Goal: Information Seeking & Learning: Learn about a topic

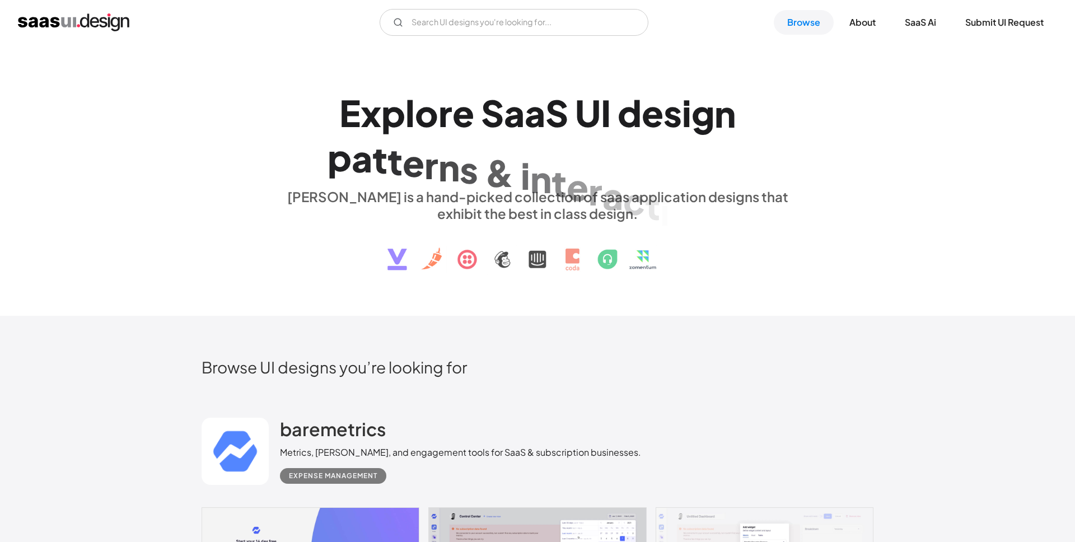
click at [808, 90] on div "E x p l o r e S a a S U I d e s i g n p a t t e r n s & i n t e r a c t i o n s…" at bounding box center [537, 180] width 672 height 200
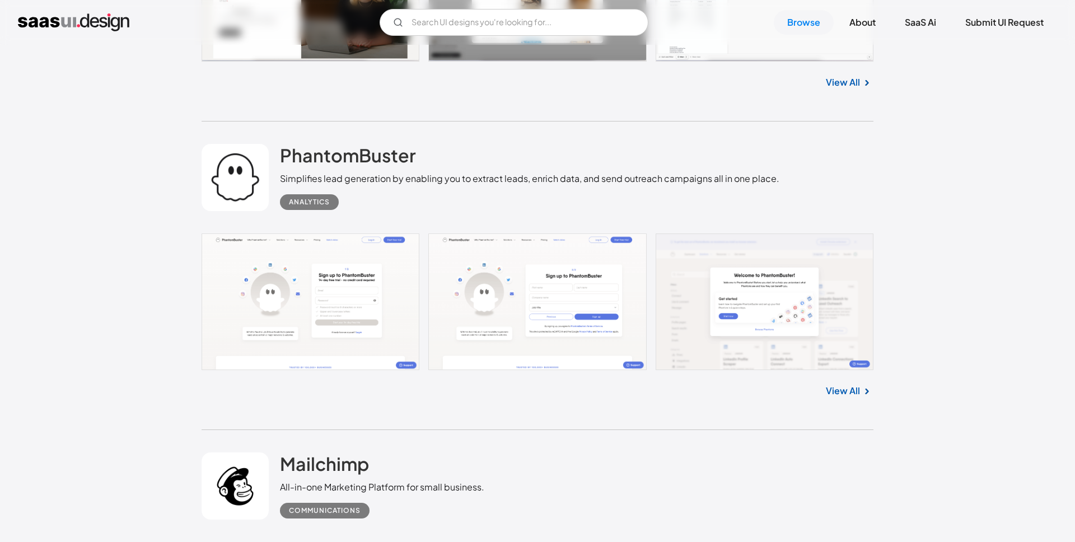
scroll to position [4722, 0]
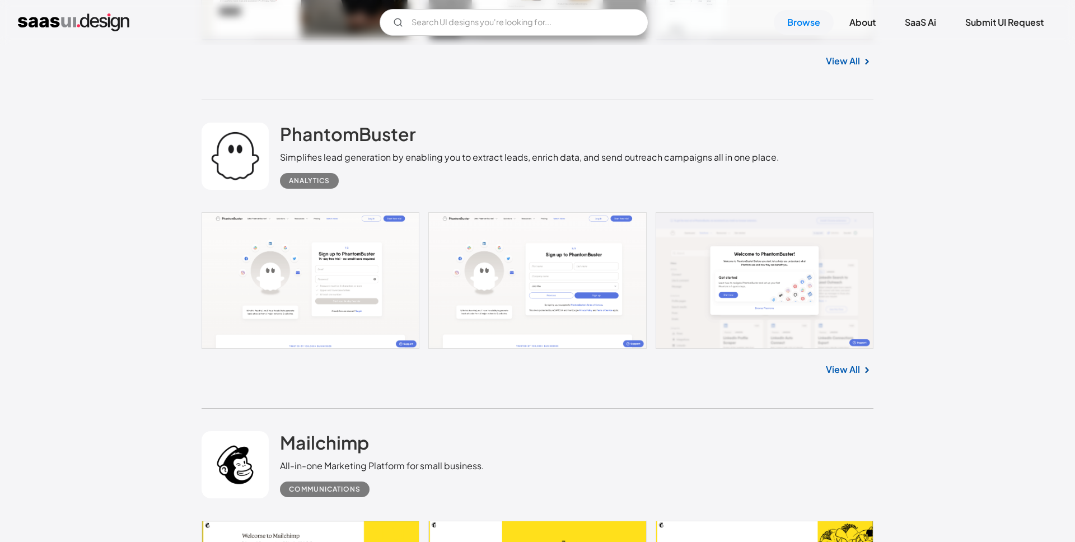
click at [376, 273] on link at bounding box center [537, 280] width 672 height 137
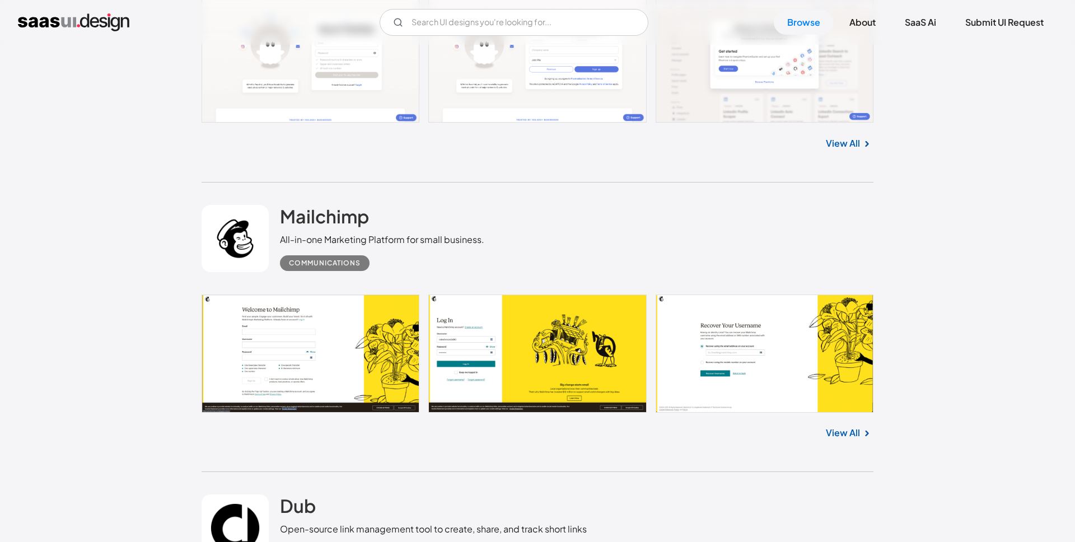
scroll to position [4959, 0]
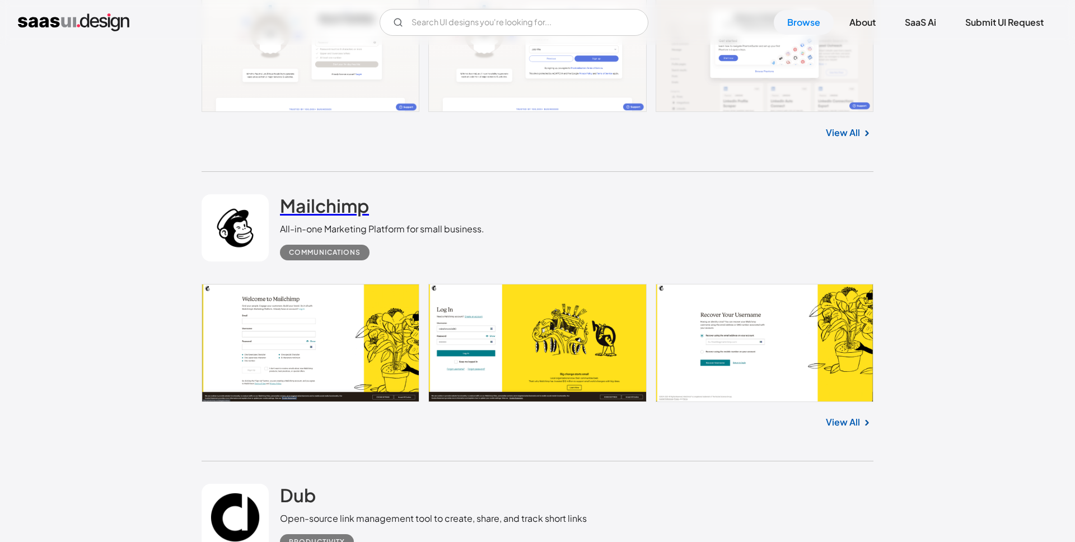
click at [306, 205] on h2 "Mailchimp" at bounding box center [324, 205] width 89 height 22
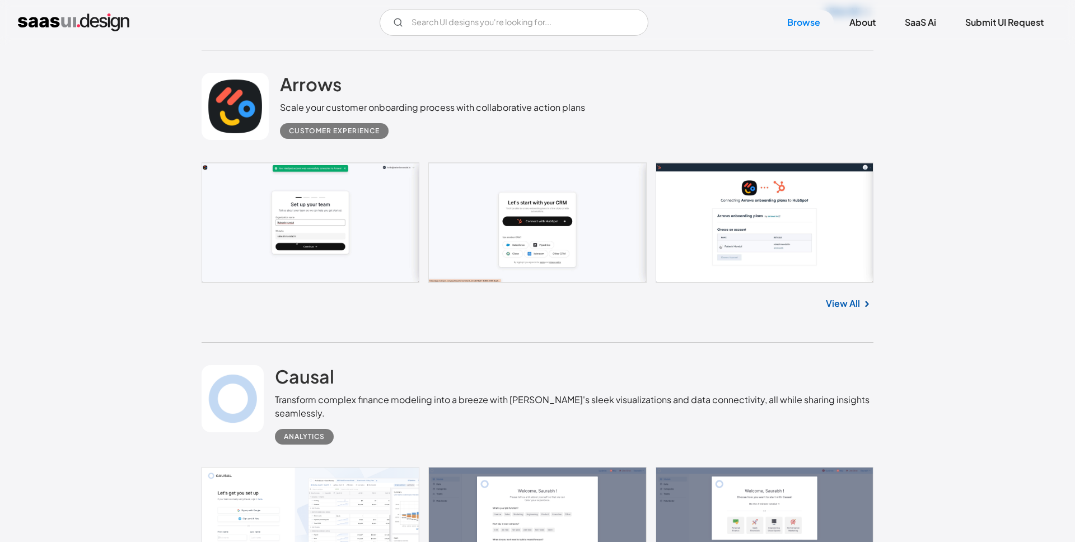
scroll to position [6013, 0]
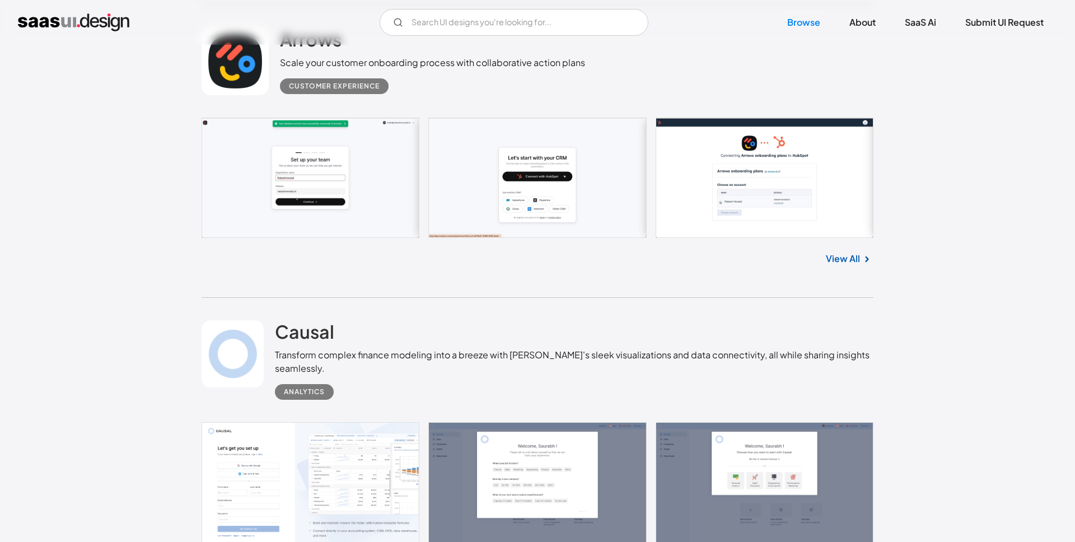
click at [554, 81] on div "Customer Experience" at bounding box center [432, 81] width 305 height 25
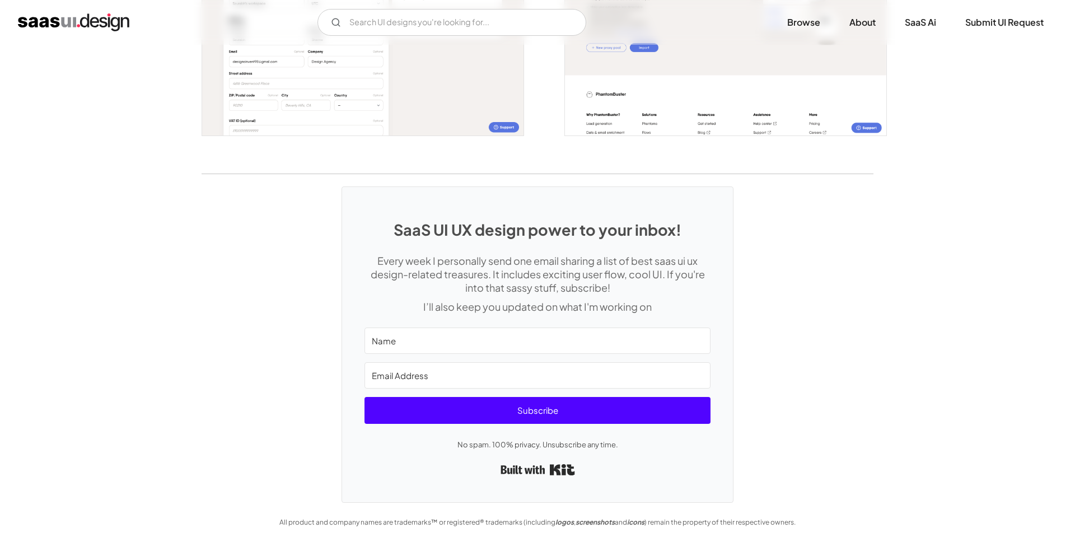
scroll to position [1748, 0]
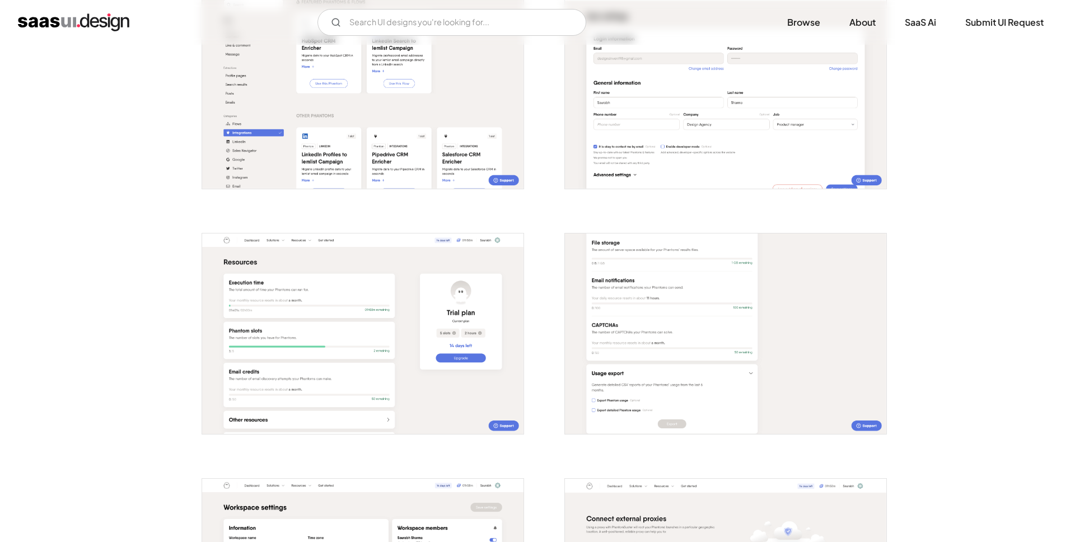
drag, startPoint x: 124, startPoint y: 118, endPoint x: 43, endPoint y: 13, distance: 132.8
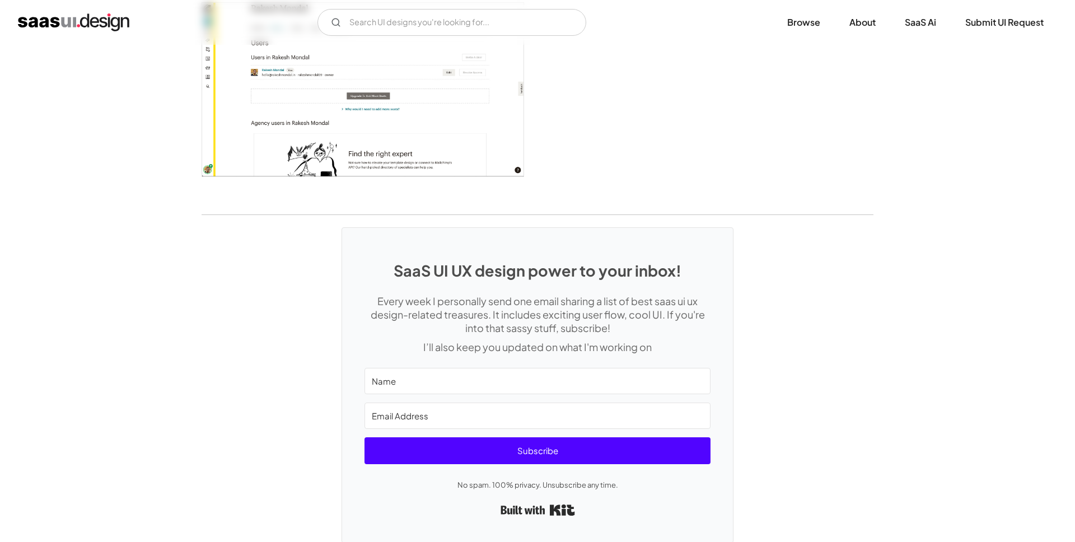
scroll to position [2915, 0]
